Goal: Information Seeking & Learning: Understand process/instructions

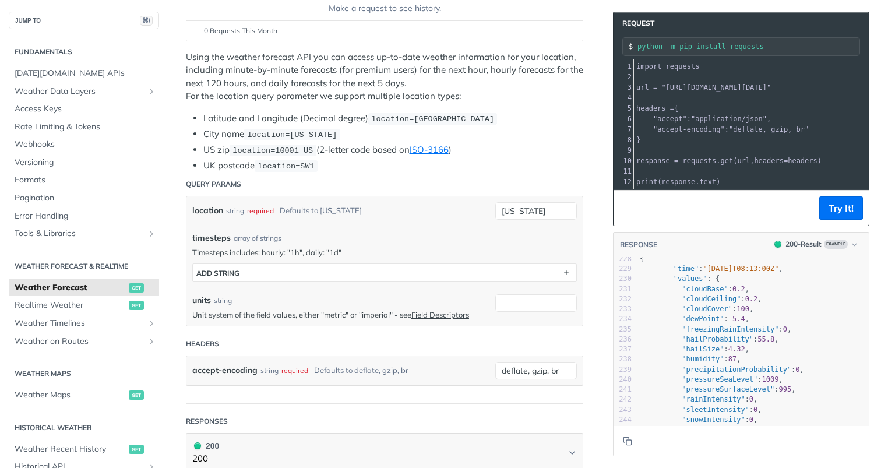
scroll to position [190, 0]
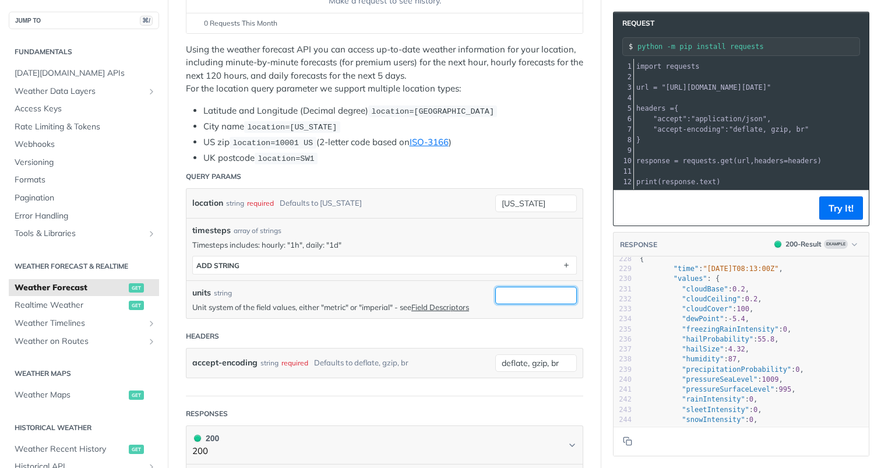
click at [514, 296] on input "units" at bounding box center [536, 295] width 82 height 17
type input "metric"
click at [836, 204] on button "Try It!" at bounding box center [841, 207] width 44 height 23
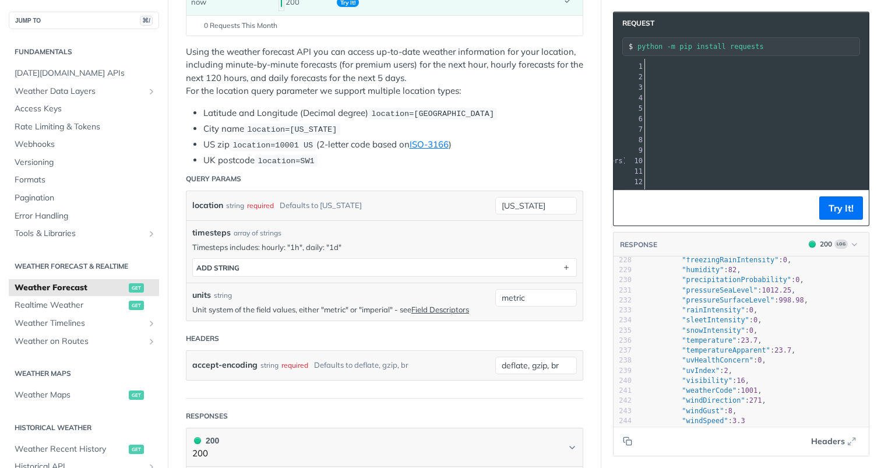
scroll to position [0, 207]
click at [564, 87] on span ""[URL][DOMAIN_NAME][DATE]"" at bounding box center [508, 87] width 109 height 8
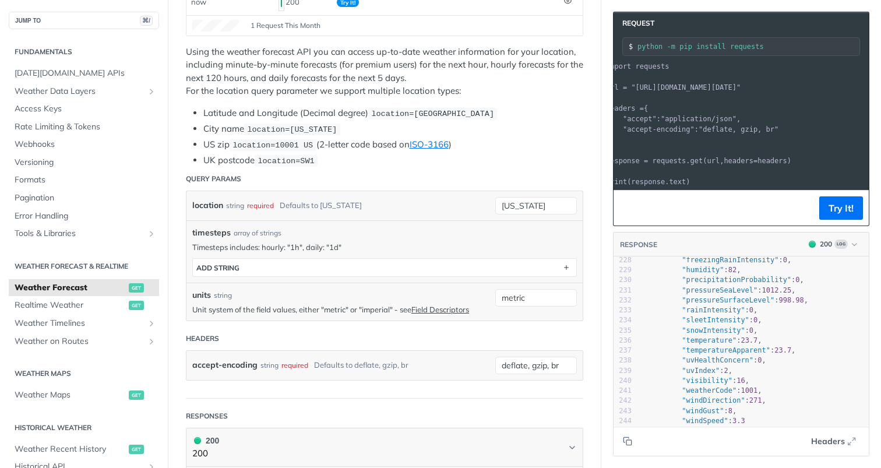
scroll to position [0, 0]
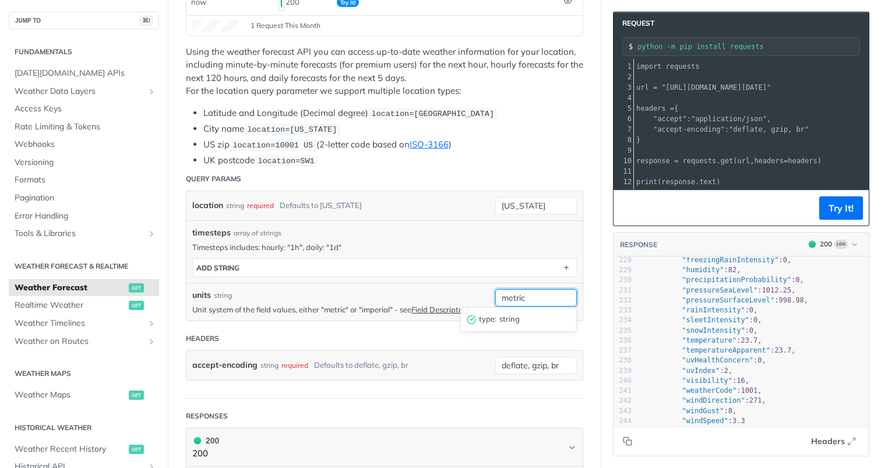
click at [535, 295] on input "metric" at bounding box center [536, 297] width 82 height 17
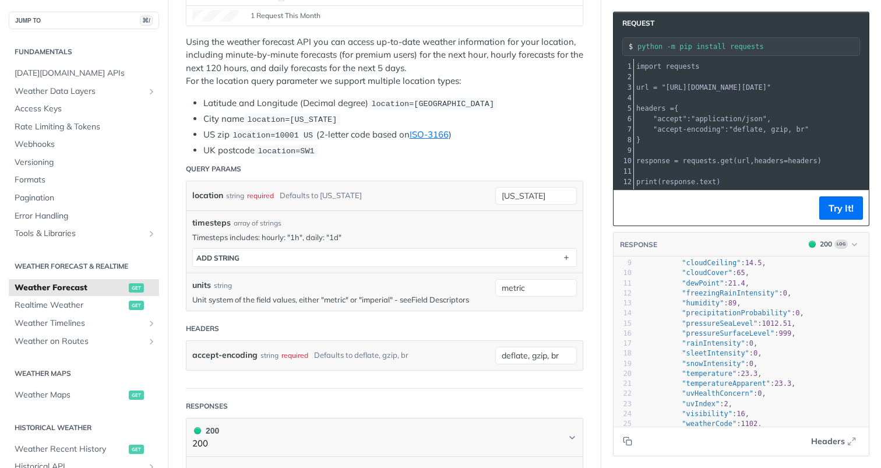
click at [433, 298] on link "Field Descriptors" at bounding box center [440, 299] width 58 height 9
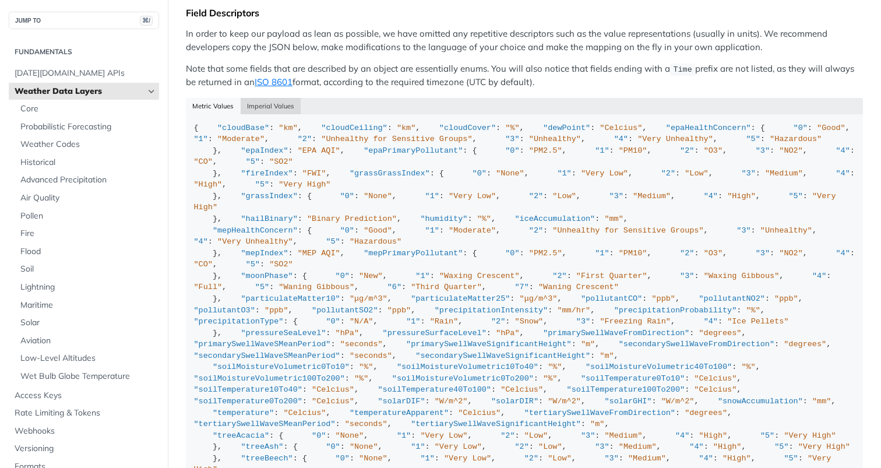
click at [278, 103] on button "Imperial Values" at bounding box center [271, 106] width 61 height 16
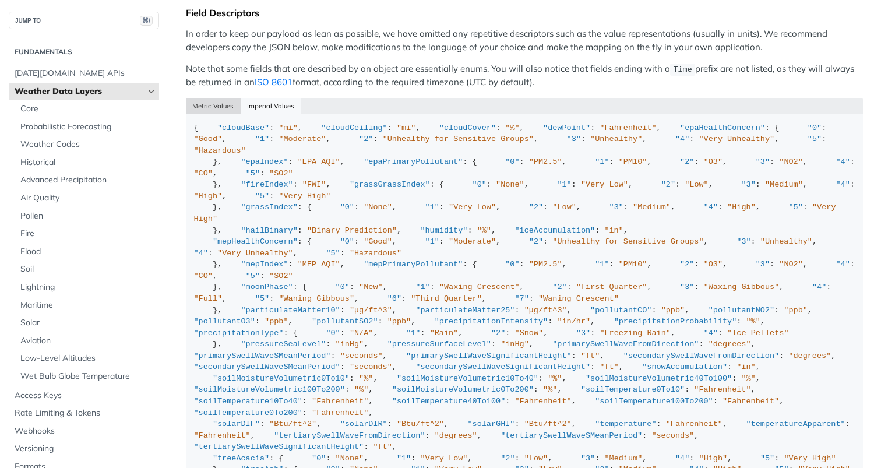
click at [224, 101] on button "Metric Values" at bounding box center [213, 106] width 55 height 16
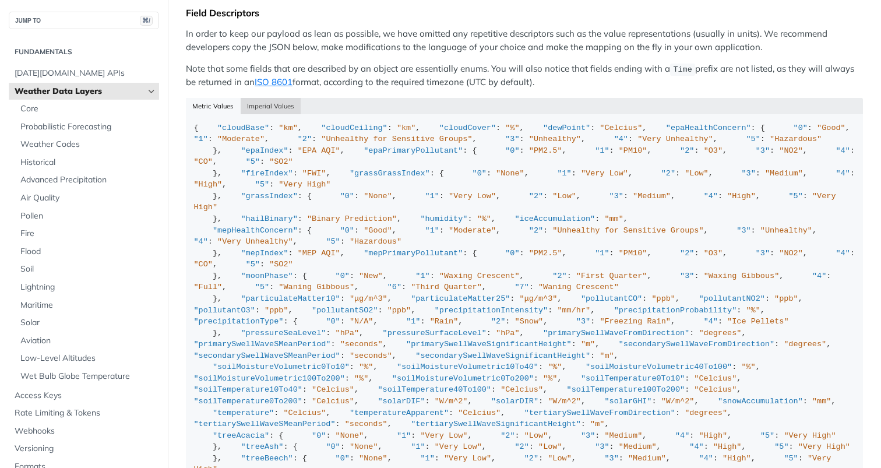
click at [281, 101] on button "Imperial Values" at bounding box center [271, 106] width 61 height 16
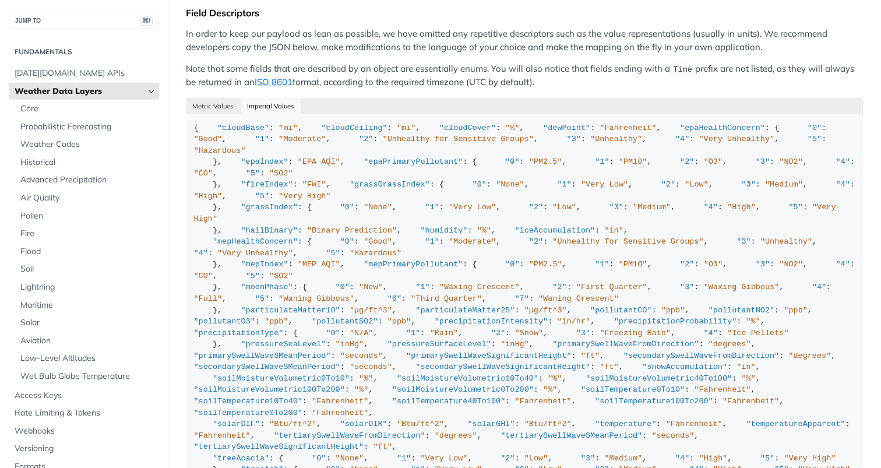
type button "json"
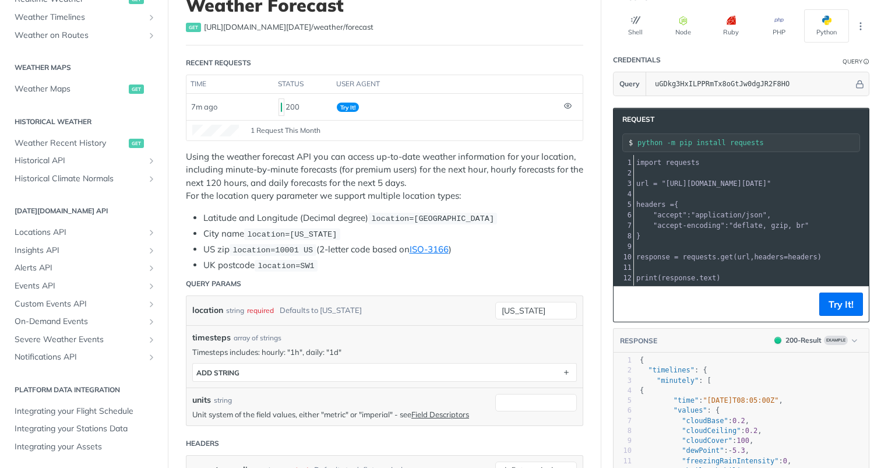
scroll to position [86, 0]
click at [536, 317] on div "location string required Defaults to [US_STATE] [US_STATE]" at bounding box center [384, 309] width 396 height 29
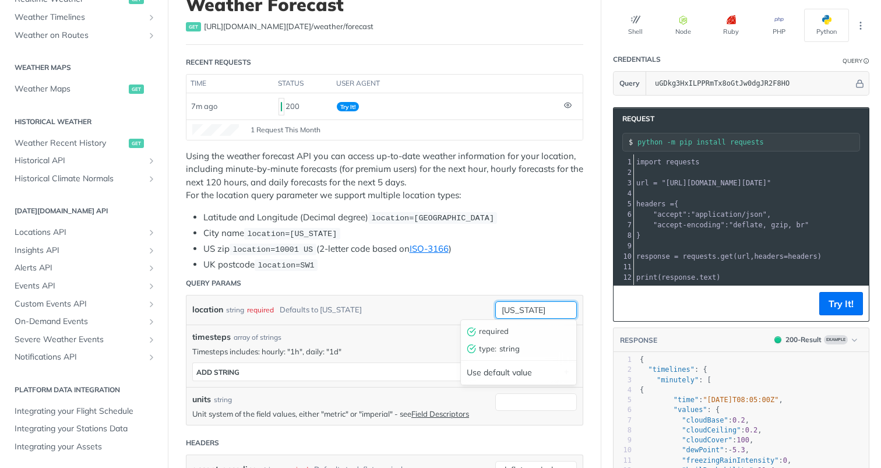
click at [534, 309] on input "[US_STATE]" at bounding box center [536, 309] width 82 height 17
paste input "52.127, 0.956"
type input "52.127, 0.956"
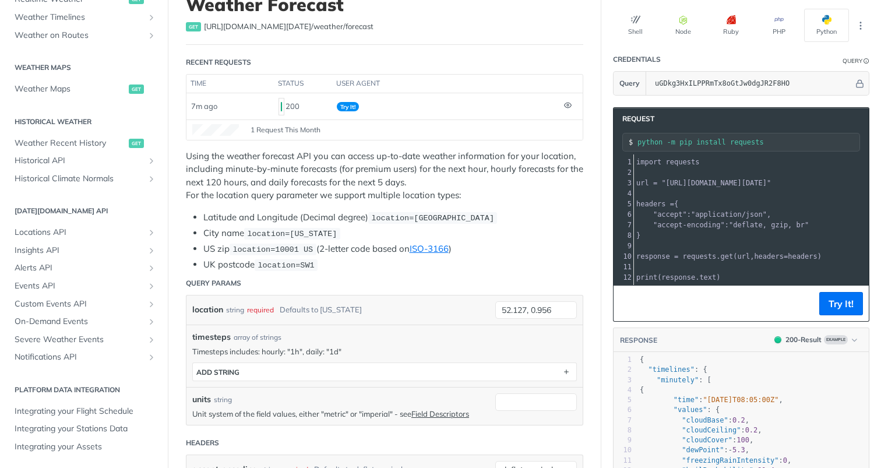
click at [572, 258] on li "UK postcode location=SW1" at bounding box center [393, 264] width 380 height 13
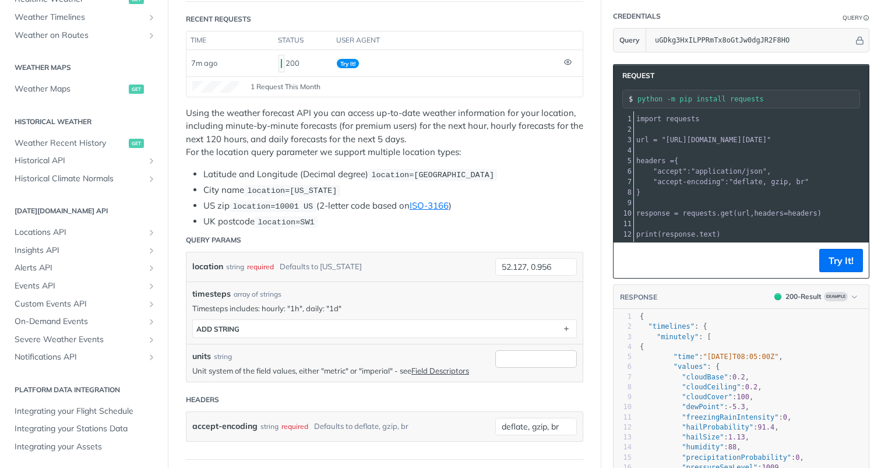
scroll to position [133, 0]
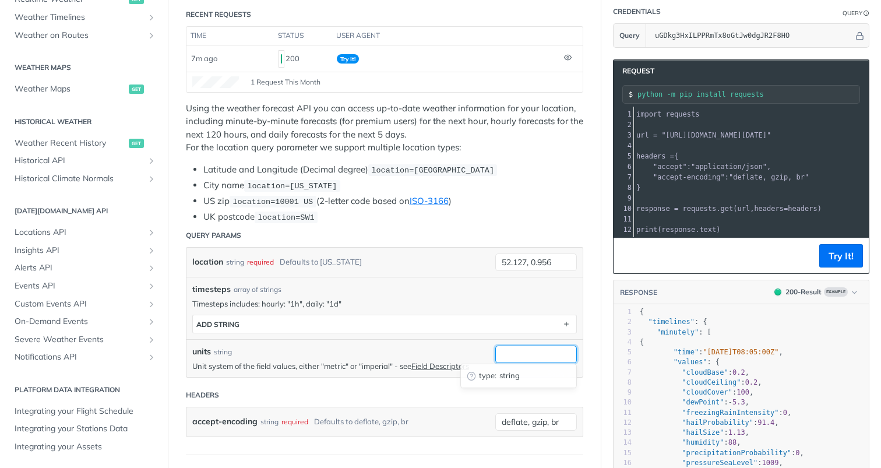
click at [533, 351] on input "units" at bounding box center [536, 353] width 82 height 17
type input "imperial"
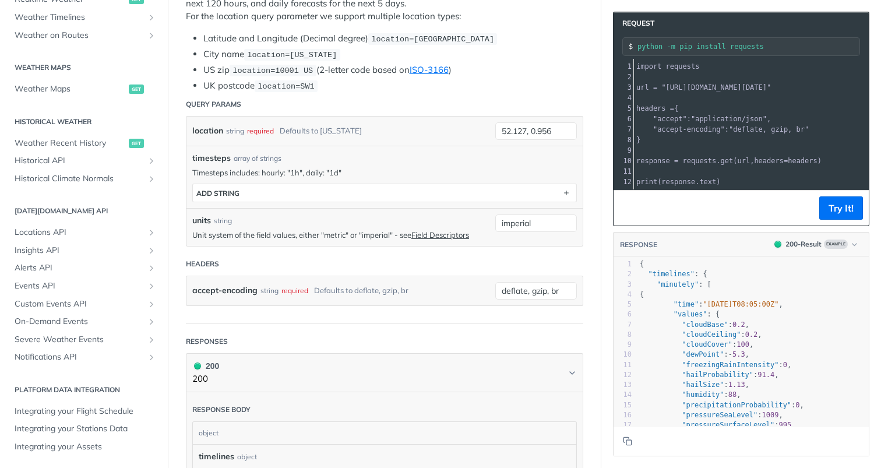
scroll to position [266, 0]
click at [836, 211] on button "Try It!" at bounding box center [841, 207] width 44 height 23
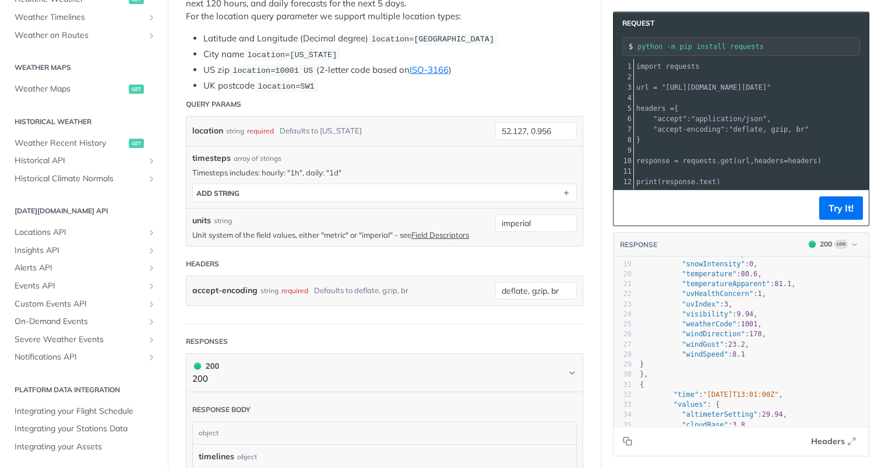
scroll to position [167, 0]
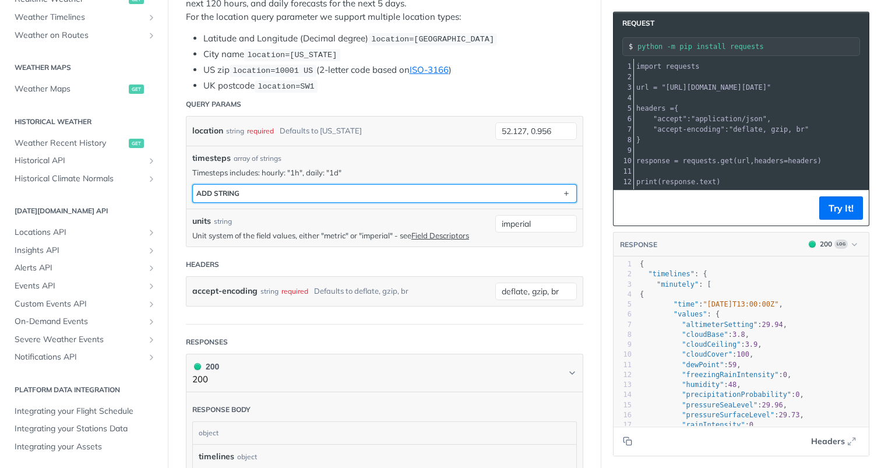
click at [510, 188] on button "ADD string" at bounding box center [384, 193] width 383 height 17
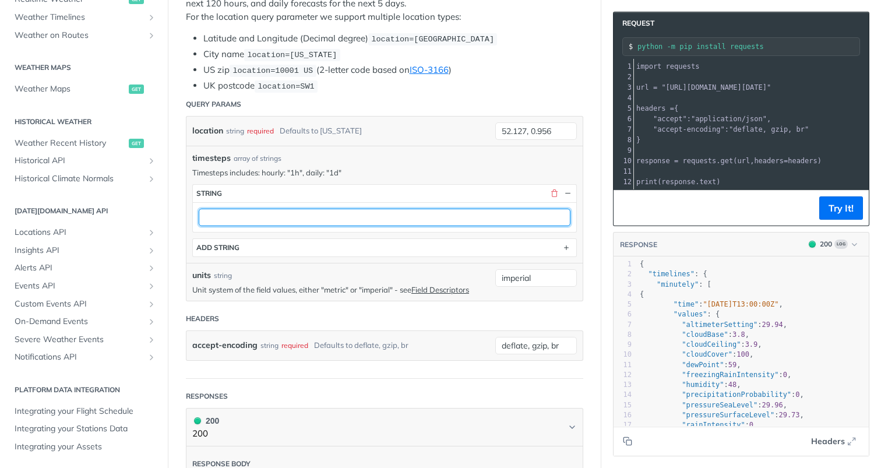
click at [526, 215] on input "text" at bounding box center [385, 216] width 372 height 17
type input "1d"
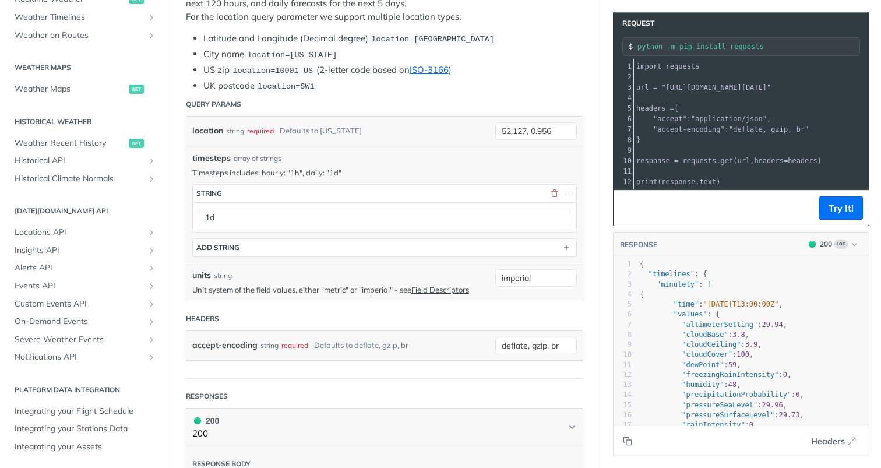
click at [863, 202] on footer "Try It!" at bounding box center [740, 208] width 255 height 36
click at [854, 202] on button "Try It!" at bounding box center [841, 207] width 44 height 23
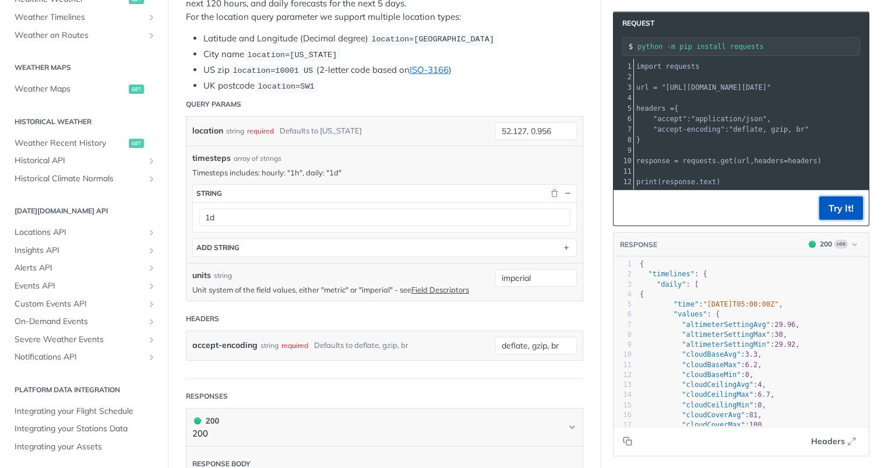
click at [837, 210] on button "Try It!" at bounding box center [841, 207] width 44 height 23
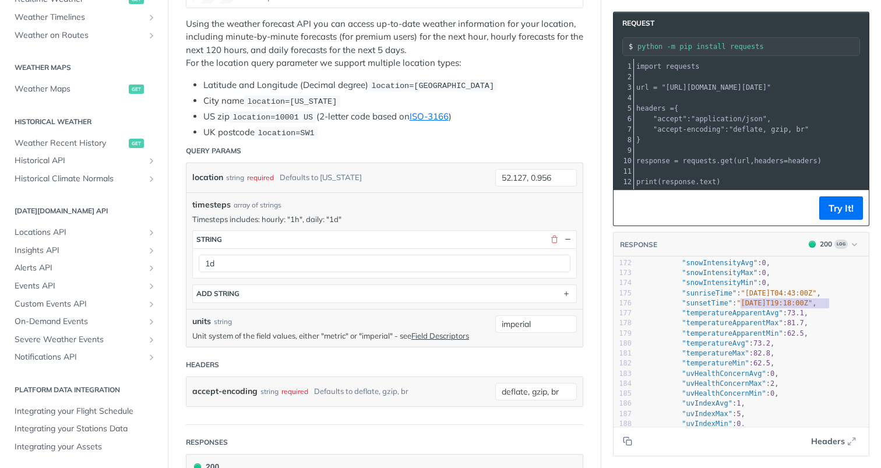
type textarea "[DATE]T19:18:00Z"
drag, startPoint x: 830, startPoint y: 303, endPoint x: 744, endPoint y: 305, distance: 86.2
click at [744, 305] on span ""[DATE]T19:18:00Z"" at bounding box center [774, 303] width 76 height 8
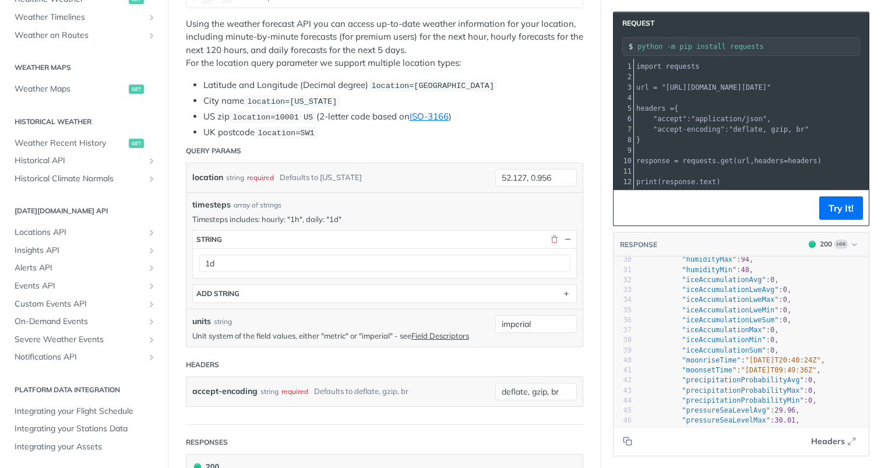
scroll to position [368, 0]
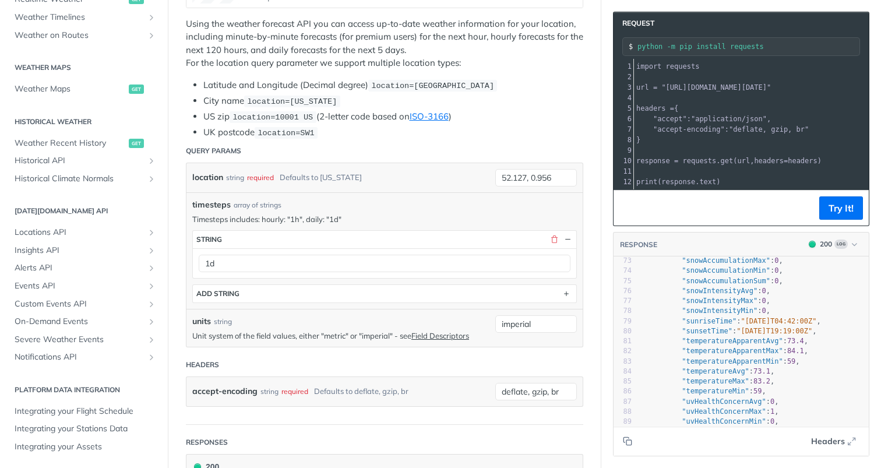
click at [723, 370] on span ""temperatureAvg"" at bounding box center [715, 371] width 68 height 8
type textarea "temperatureAvg"
click at [723, 370] on span ""temperatureAvg"" at bounding box center [715, 371] width 68 height 8
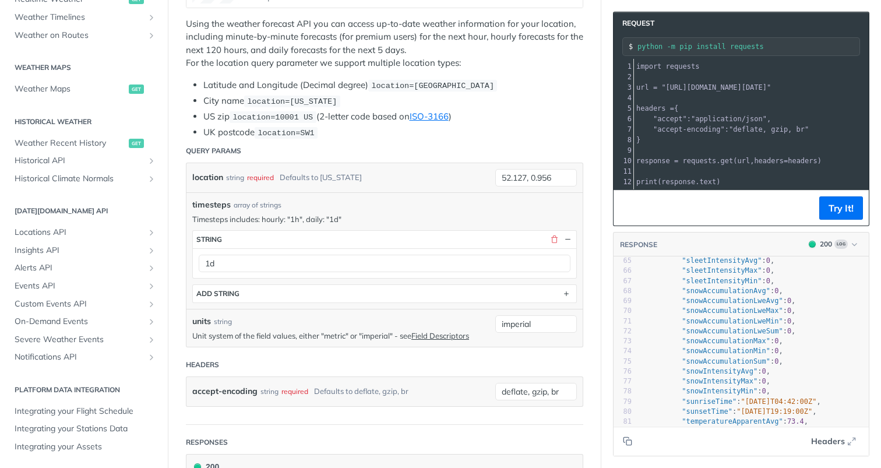
scroll to position [662, 0]
